Goal: Task Accomplishment & Management: Manage account settings

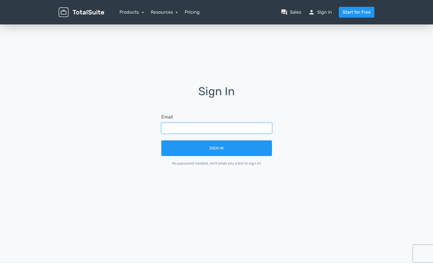
click at [214, 127] on input "text" at bounding box center [216, 128] width 111 height 11
type input "[DOMAIN_NAME][EMAIL_ADDRESS][DOMAIN_NAME]"
click at [161, 141] on button "Sign In" at bounding box center [216, 149] width 111 height 16
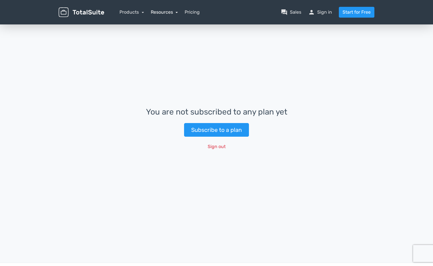
click at [167, 15] on link "Resources" at bounding box center [164, 11] width 27 height 5
